Goal: Book appointment/travel/reservation

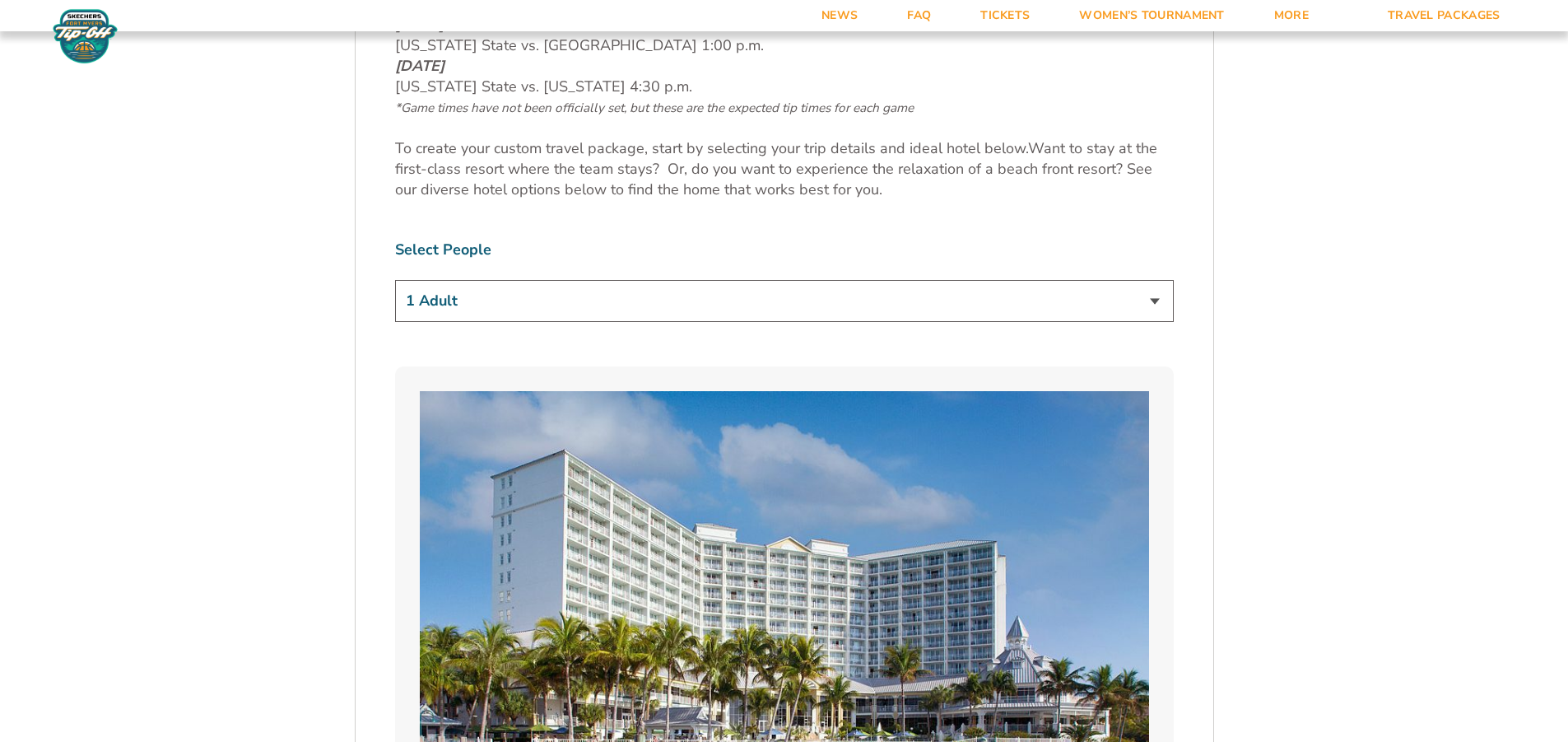
scroll to position [987, 0]
click at [1157, 300] on select "1 Adult 2 Adults 3 Adults 4 Adults 2 Adults + 1 Child 2 Adults + 2 Children 2 A…" at bounding box center [784, 300] width 778 height 42
select select "2 Adults"
click at [395, 279] on select "1 Adult 2 Adults 3 Adults 4 Adults 2 Adults + 1 Child 2 Adults + 2 Children 2 A…" at bounding box center [784, 300] width 778 height 42
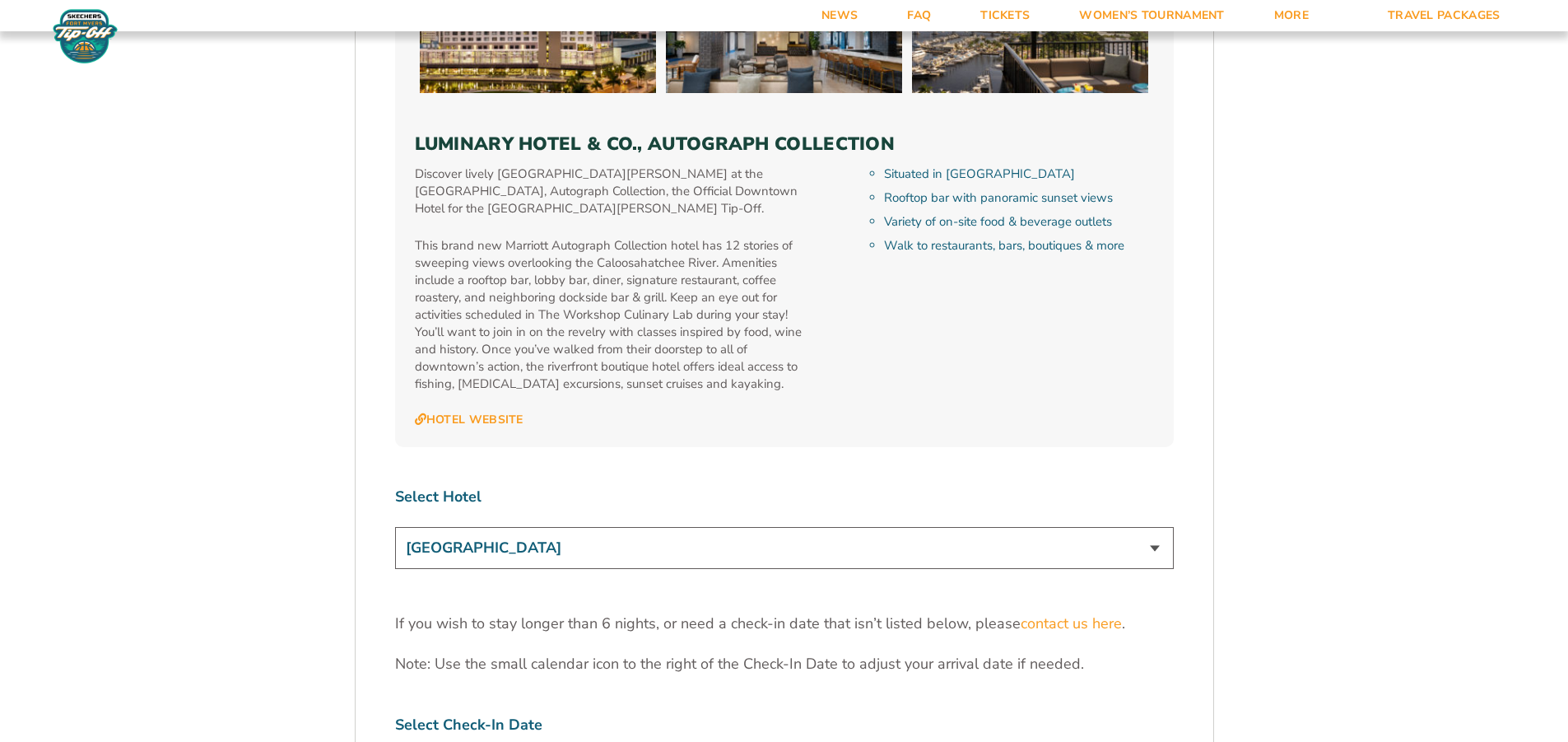
scroll to position [4856, 0]
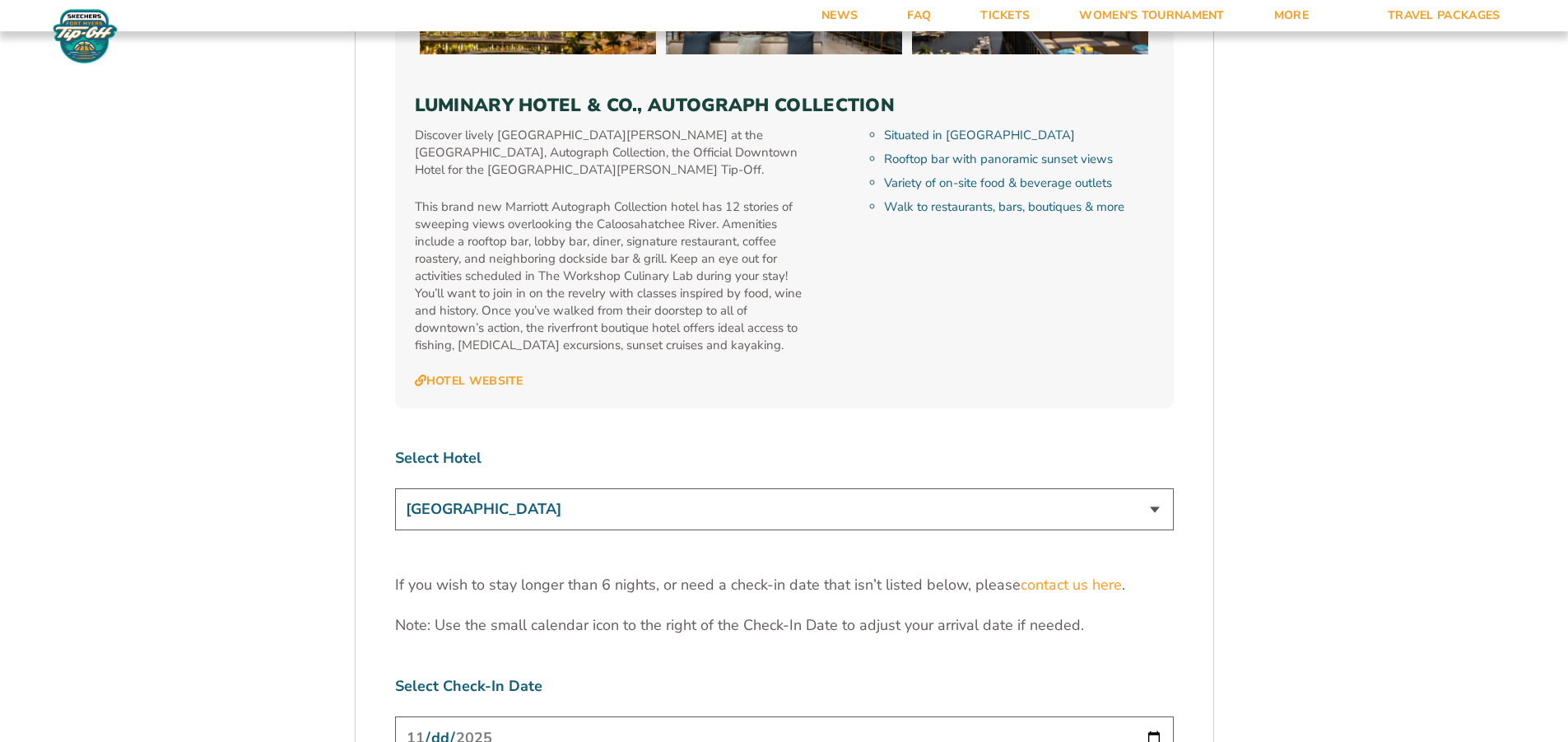
click at [1161, 488] on select "[GEOGRAPHIC_DATA] [GEOGRAPHIC_DATA] [GEOGRAPHIC_DATA], Autograph Collection" at bounding box center [784, 509] width 778 height 42
select select "18478"
click at [395, 488] on select "[GEOGRAPHIC_DATA] [GEOGRAPHIC_DATA] [GEOGRAPHIC_DATA], Autograph Collection" at bounding box center [784, 509] width 778 height 42
click at [446, 716] on input "[DATE]" at bounding box center [784, 738] width 778 height 44
type input "[DATE]"
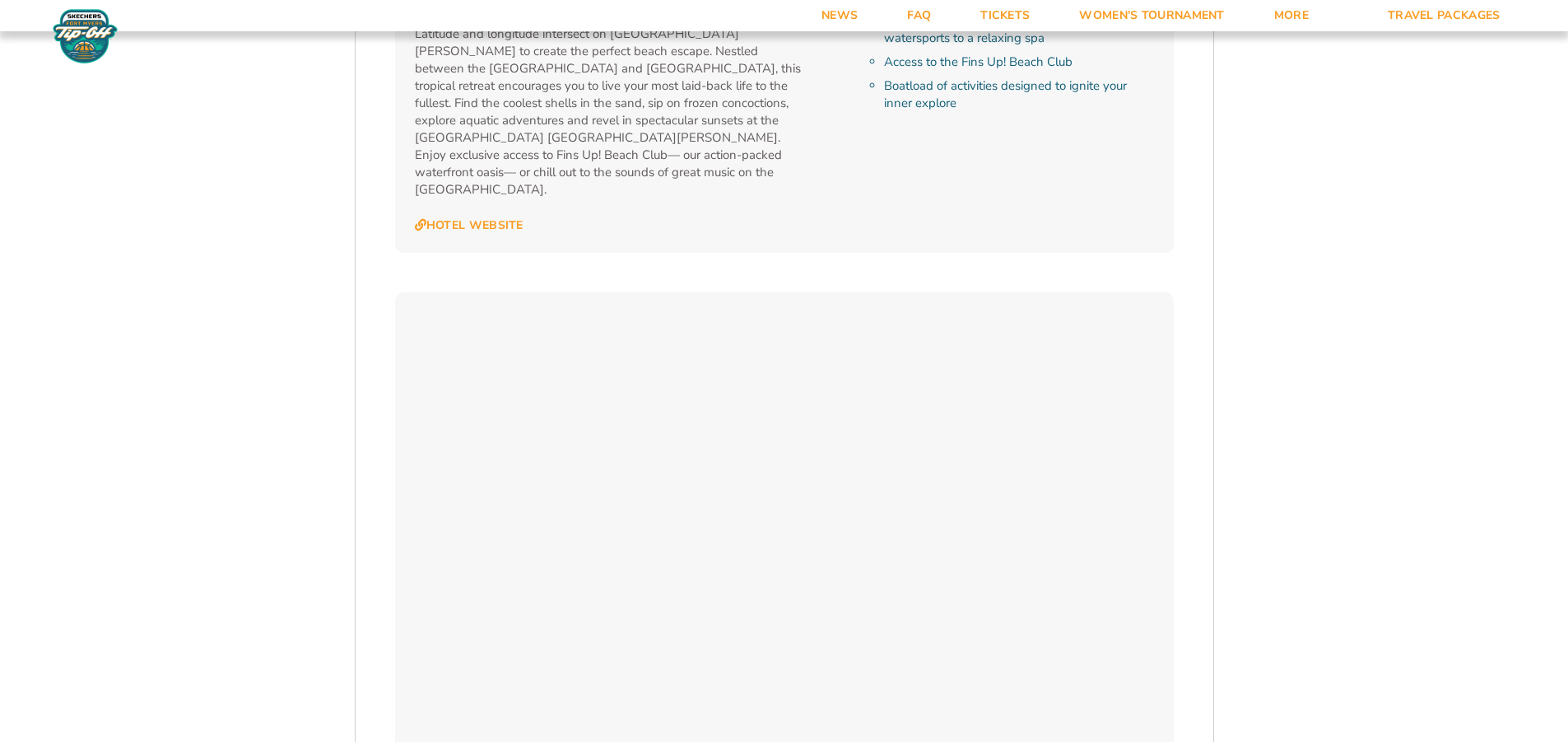
scroll to position [2799, 0]
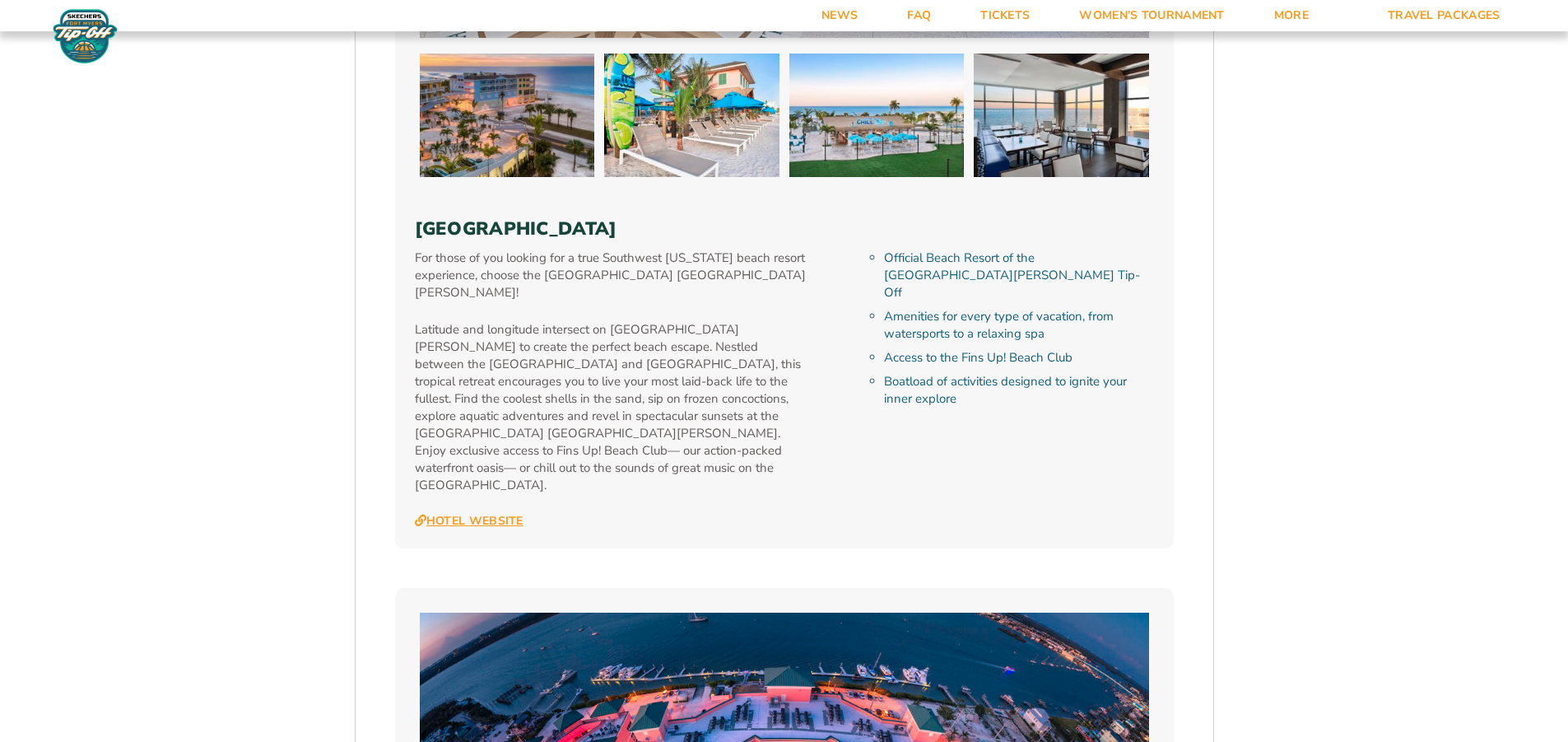
click at [488, 514] on link "Hotel Website" at bounding box center [469, 521] width 109 height 15
